Goal: Find specific page/section: Find specific page/section

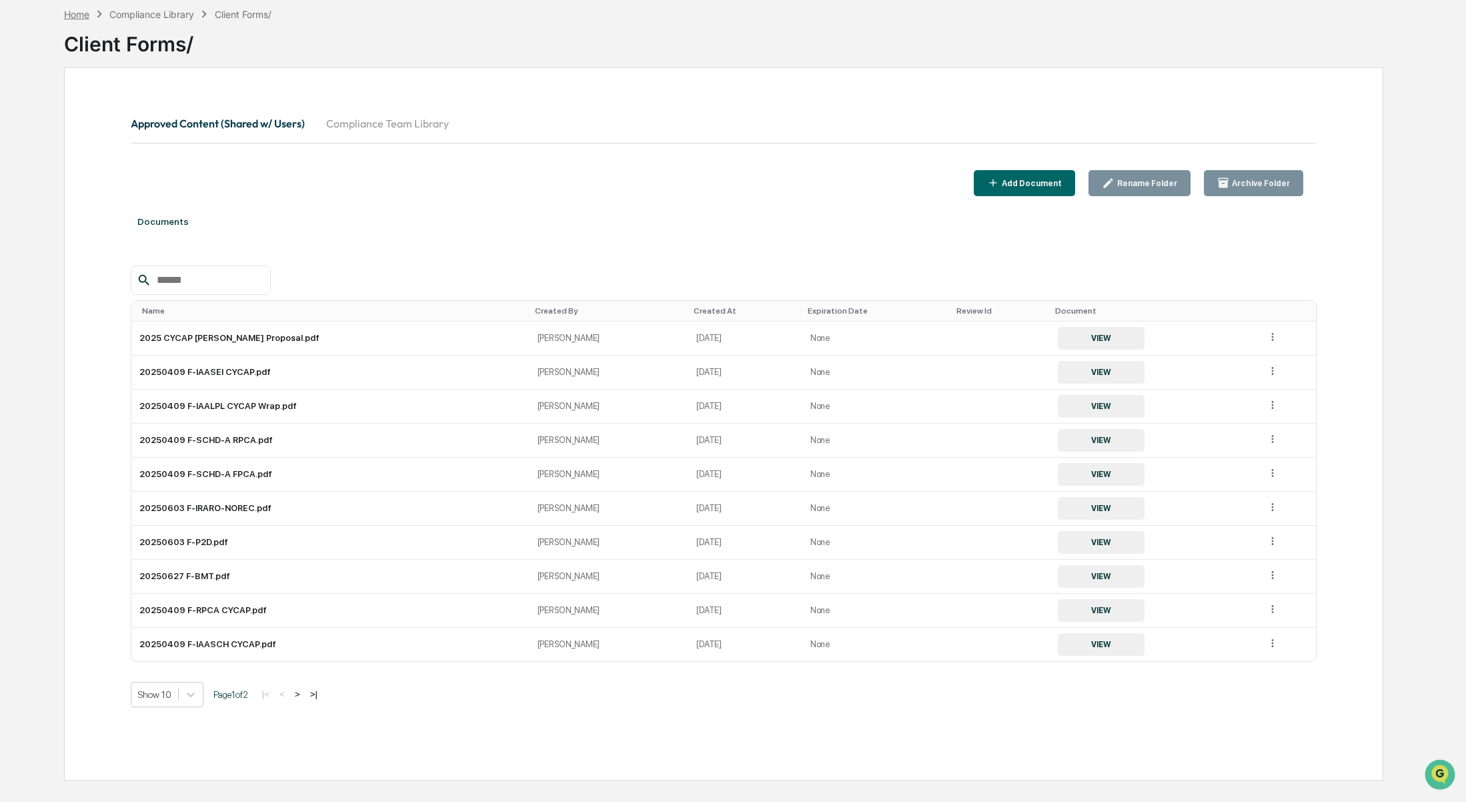
click at [83, 10] on div "Home" at bounding box center [76, 14] width 25 height 11
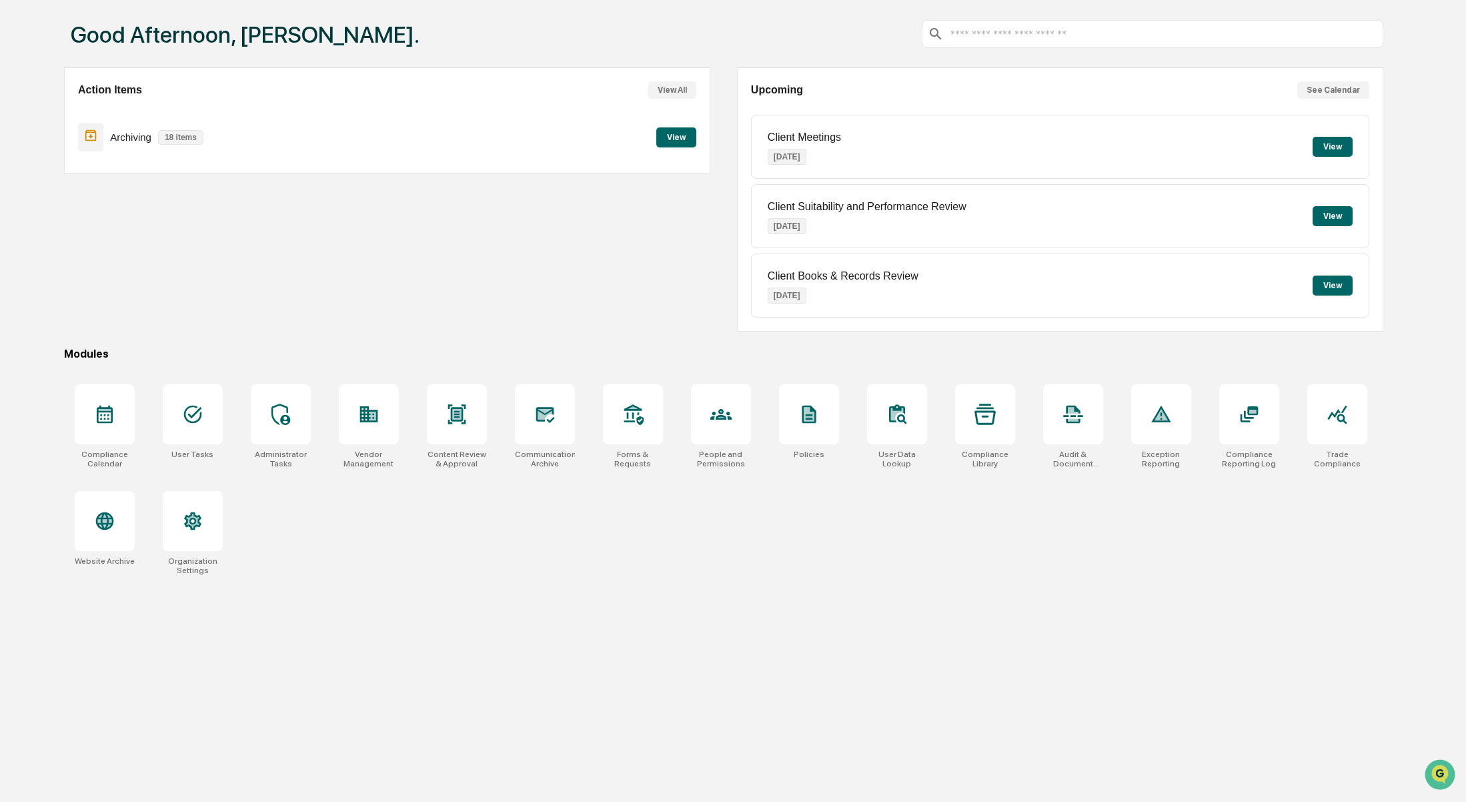
click at [484, 257] on div "Action Items View All Archiving 18 items View" at bounding box center [387, 199] width 646 height 264
click at [282, 425] on div at bounding box center [281, 414] width 60 height 60
